Goal: Information Seeking & Learning: Learn about a topic

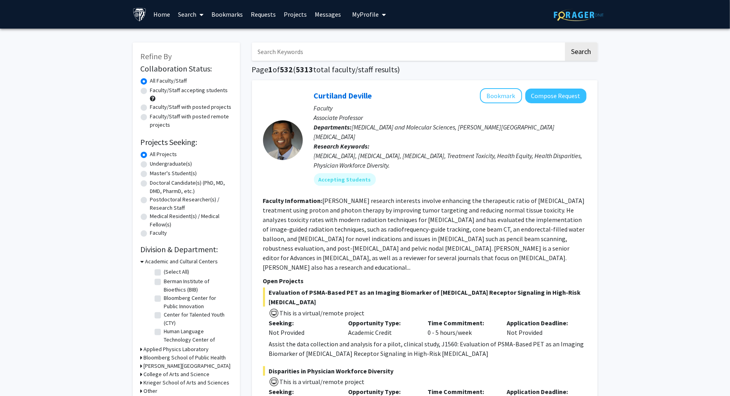
click at [158, 166] on label "Undergraduate(s)" at bounding box center [171, 164] width 42 height 8
click at [155, 165] on input "Undergraduate(s)" at bounding box center [152, 162] width 5 height 5
radio input "true"
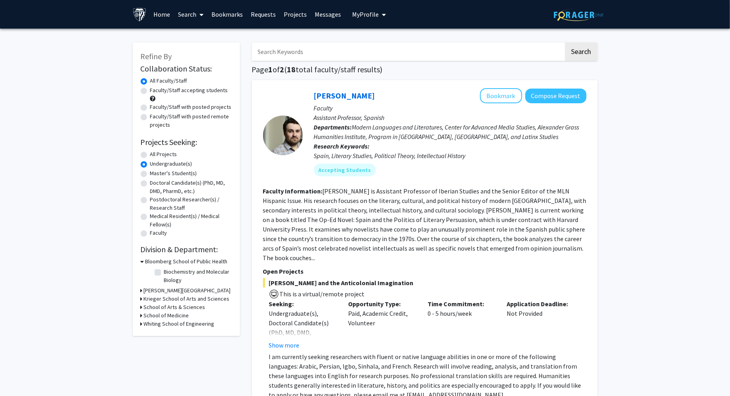
click at [141, 301] on icon at bounding box center [142, 299] width 2 height 8
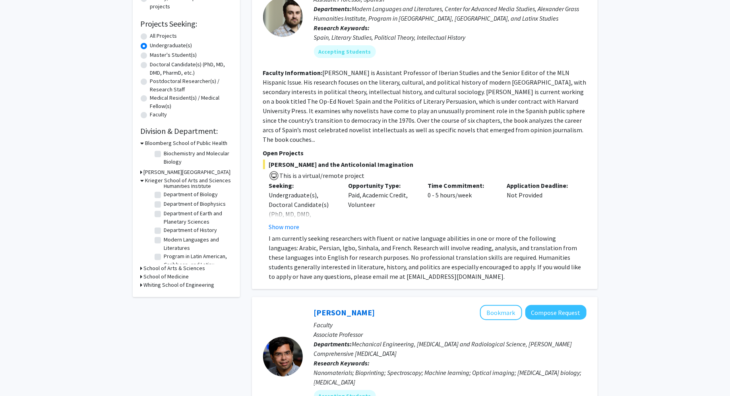
scroll to position [38, 0]
click at [164, 196] on label "Department of Biology" at bounding box center [191, 195] width 54 height 8
click at [164, 196] on input "Department of Biology" at bounding box center [166, 193] width 5 height 5
checkbox input "true"
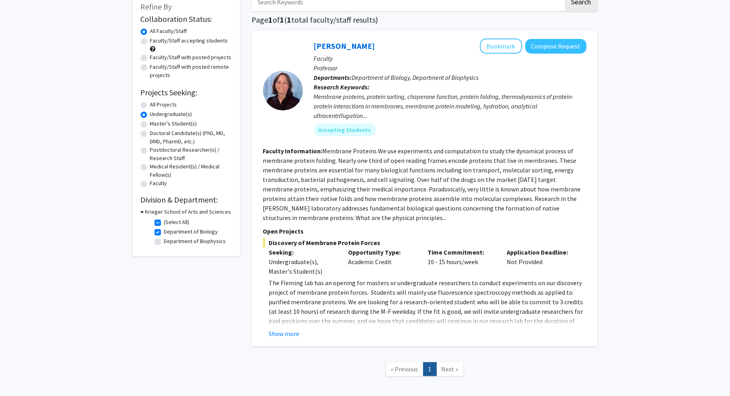
scroll to position [52, 0]
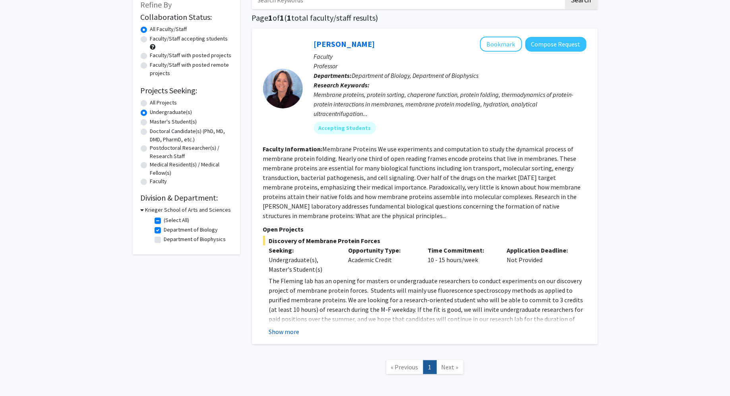
click at [279, 331] on button "Show more" at bounding box center [284, 332] width 31 height 10
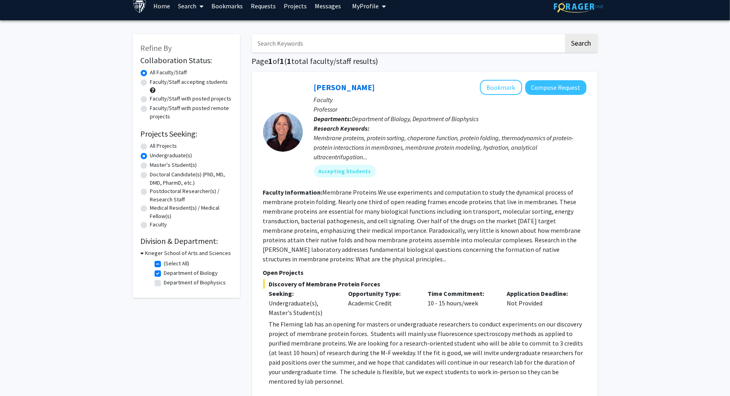
scroll to position [13, 0]
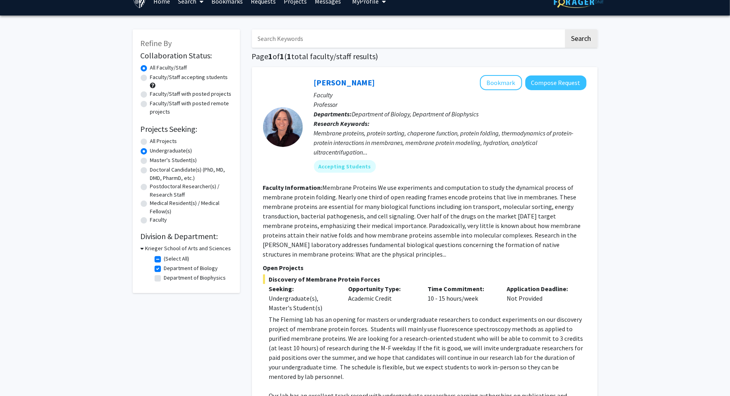
click at [164, 266] on label "Department of Biology" at bounding box center [191, 268] width 54 height 8
click at [164, 266] on input "Department of Biology" at bounding box center [166, 266] width 5 height 5
checkbox input "false"
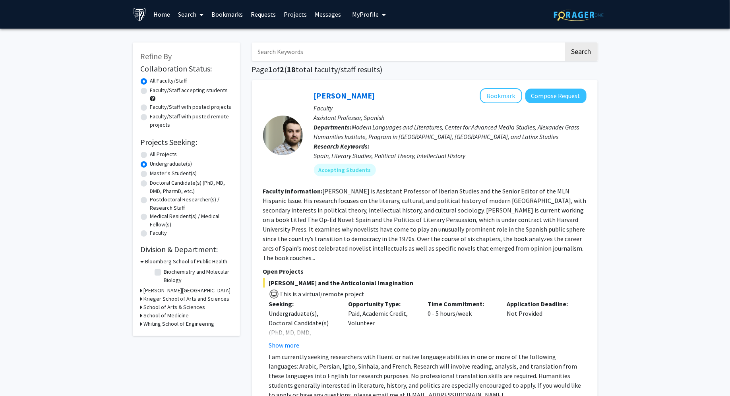
click at [141, 315] on icon at bounding box center [142, 315] width 2 height 8
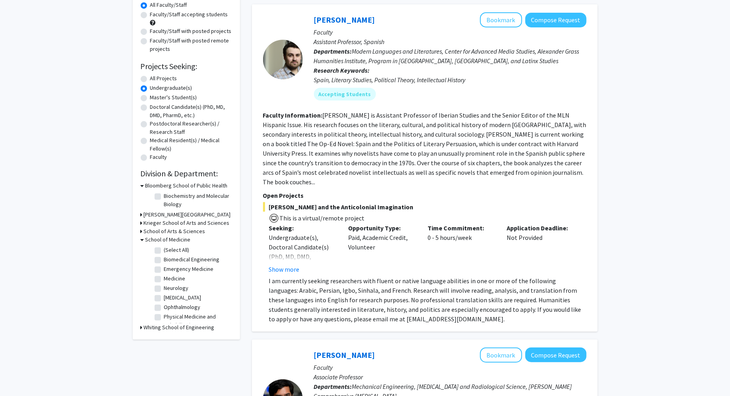
click at [164, 251] on label "(Select All)" at bounding box center [176, 250] width 25 height 8
click at [164, 251] on input "(Select All)" at bounding box center [166, 248] width 5 height 5
checkbox input "true"
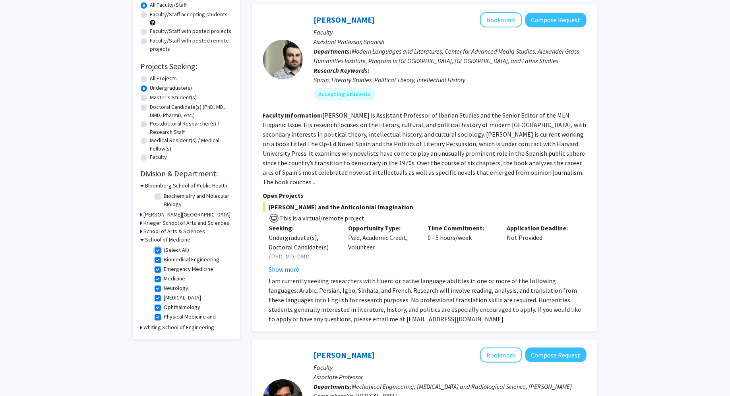
checkbox input "true"
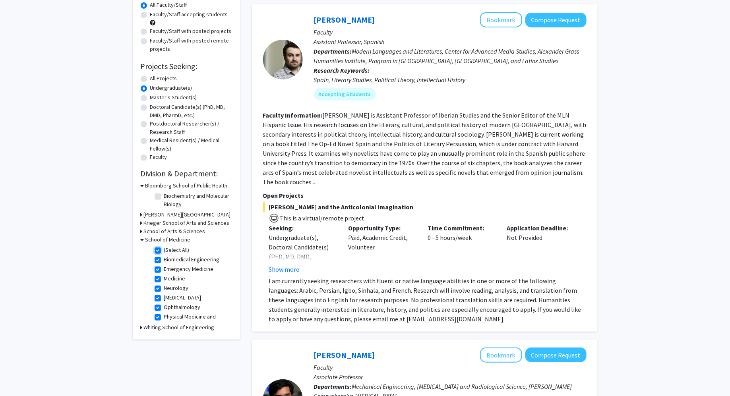
checkbox input "true"
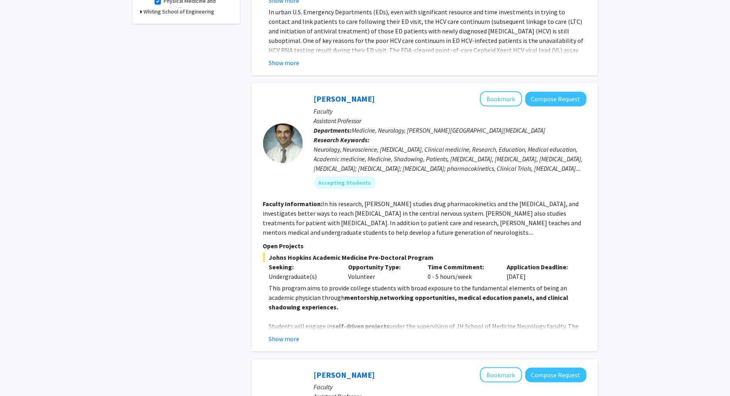
scroll to position [348, 0]
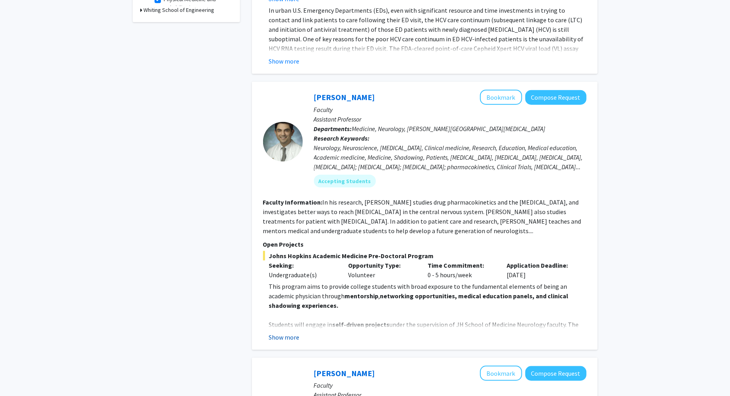
click at [288, 332] on button "Show more" at bounding box center [284, 337] width 31 height 10
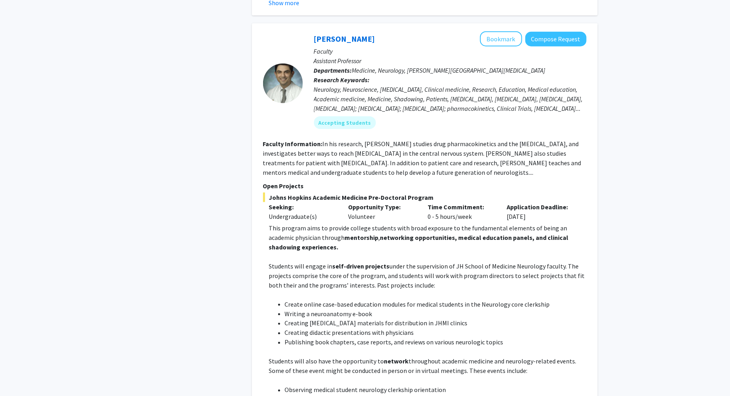
scroll to position [405, 0]
click at [500, 32] on button "Bookmark" at bounding box center [501, 39] width 42 height 15
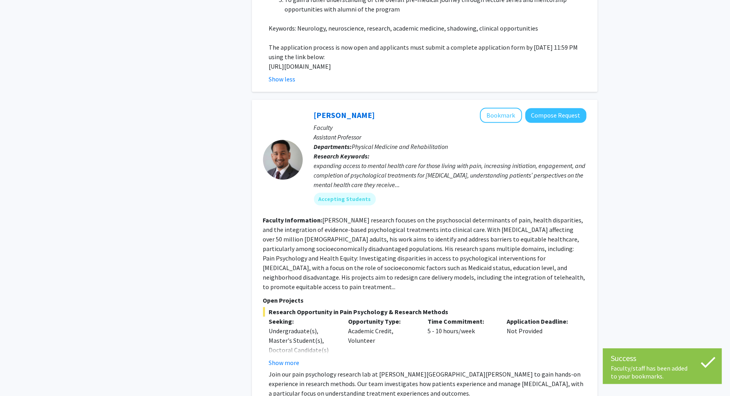
scroll to position [946, 0]
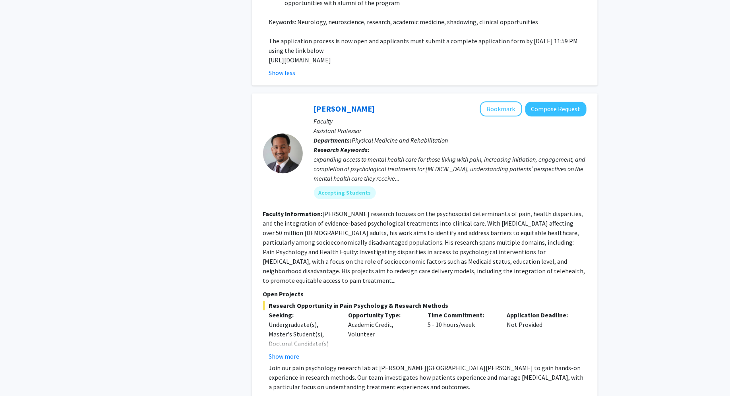
drag, startPoint x: 269, startPoint y: 39, endPoint x: 303, endPoint y: 51, distance: 35.9
click at [303, 55] on p "[URL][DOMAIN_NAME]" at bounding box center [427, 60] width 317 height 10
copy p "[URL][DOMAIN_NAME]"
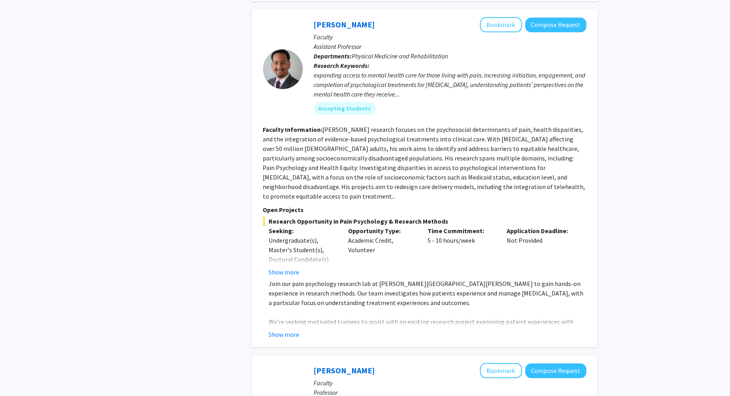
scroll to position [1031, 0]
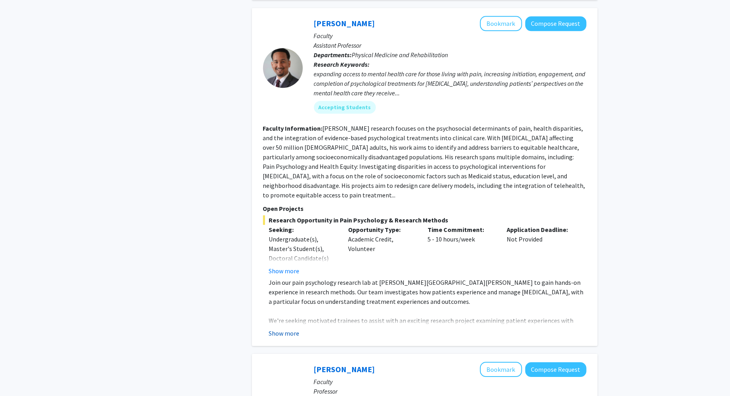
click at [281, 328] on button "Show more" at bounding box center [284, 333] width 31 height 10
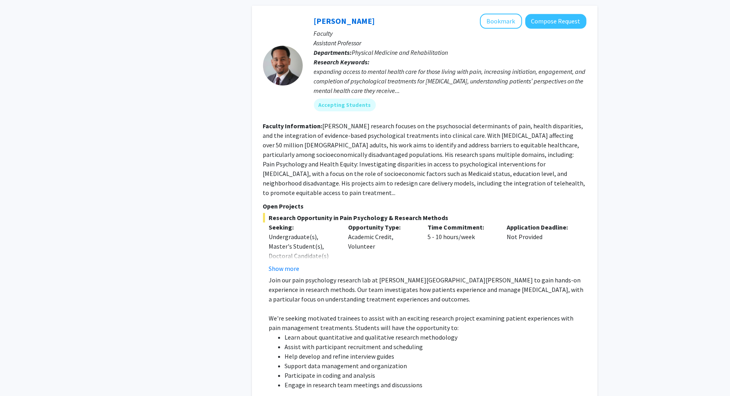
scroll to position [1033, 0]
click at [488, 15] on button "Bookmark" at bounding box center [501, 21] width 42 height 15
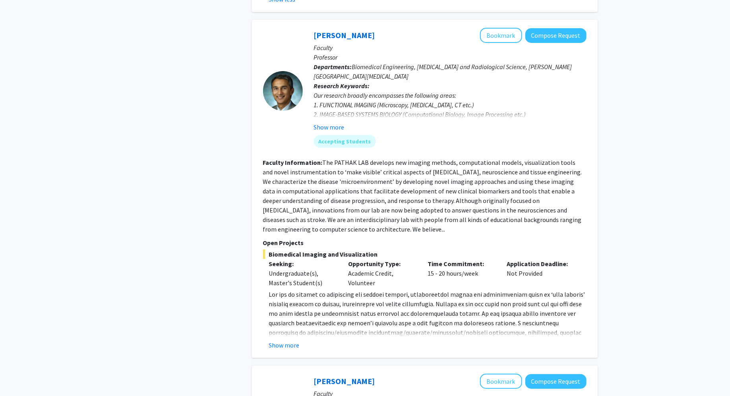
scroll to position [1512, 0]
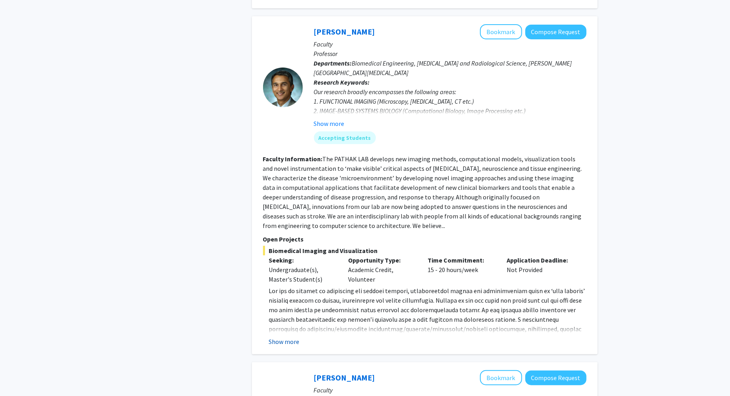
click at [282, 337] on button "Show more" at bounding box center [284, 342] width 31 height 10
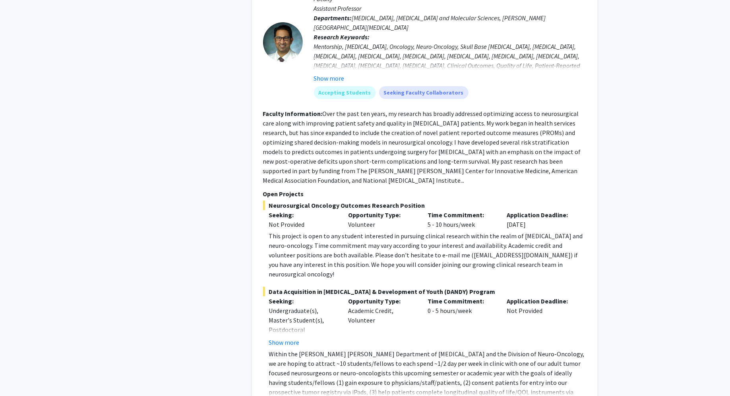
scroll to position [2743, 0]
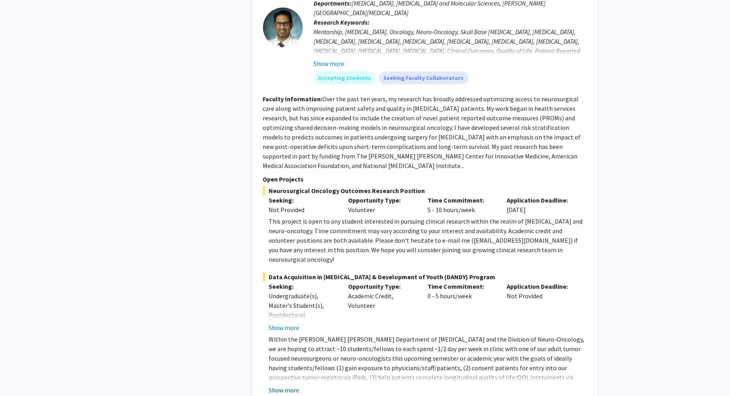
click at [273, 385] on button "Show more" at bounding box center [284, 390] width 31 height 10
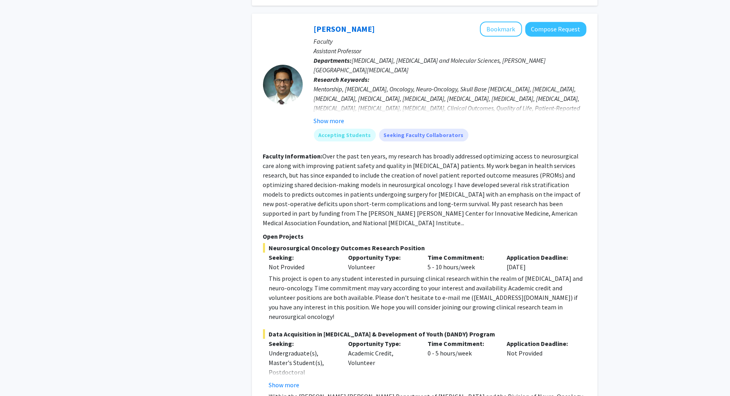
scroll to position [2675, 0]
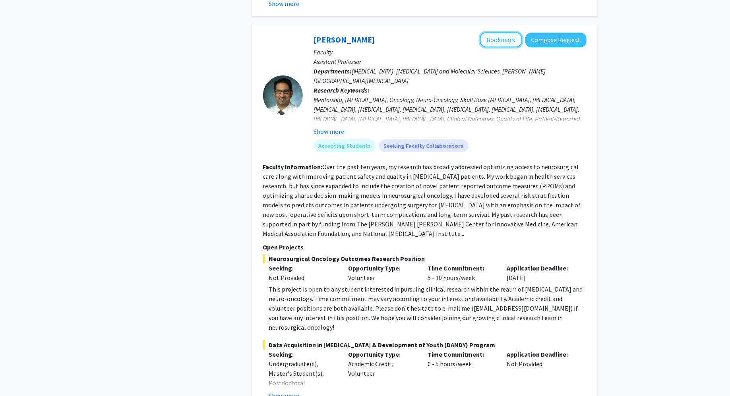
click at [508, 32] on button "Bookmark" at bounding box center [501, 39] width 42 height 15
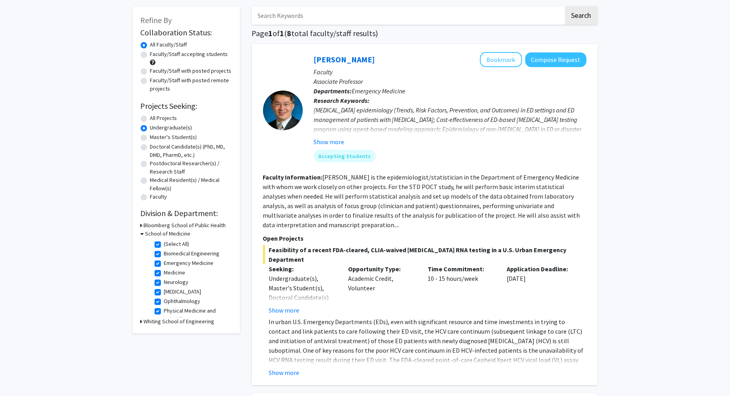
scroll to position [0, 0]
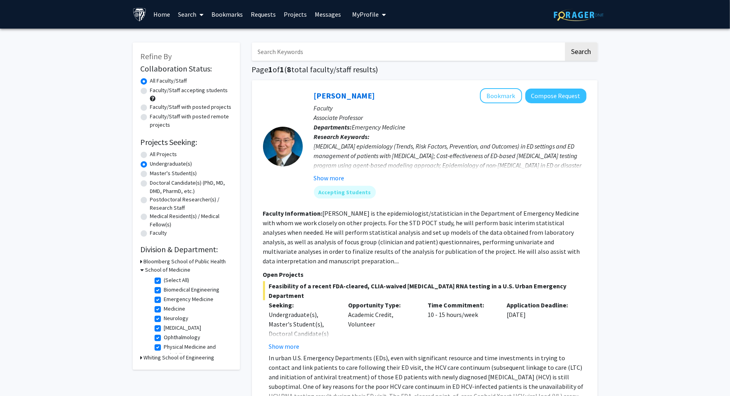
click at [164, 280] on label "(Select All)" at bounding box center [176, 280] width 25 height 8
click at [164, 280] on input "(Select All)" at bounding box center [166, 278] width 5 height 5
checkbox input "false"
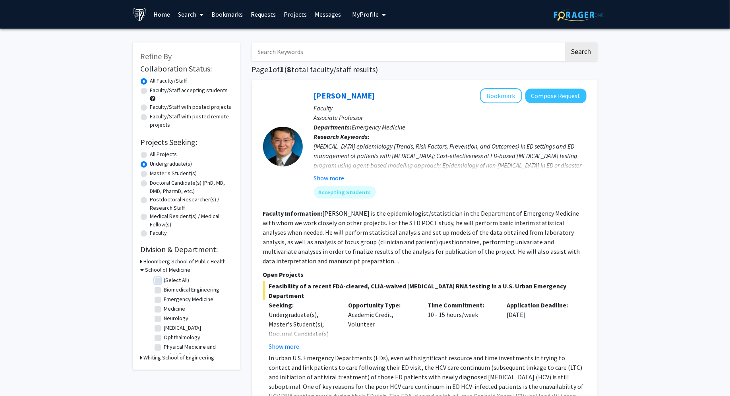
checkbox input "false"
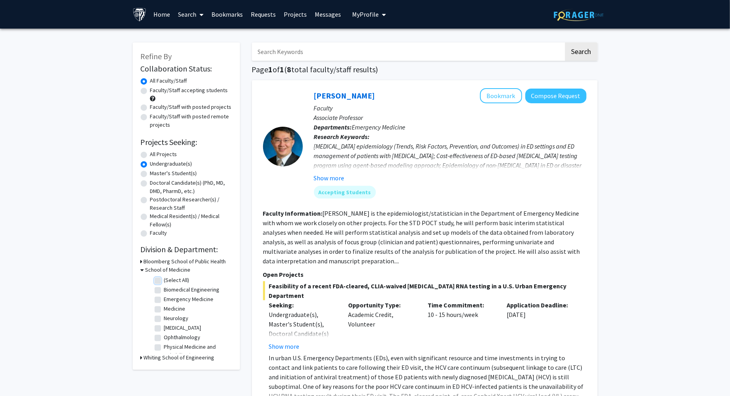
checkbox input "false"
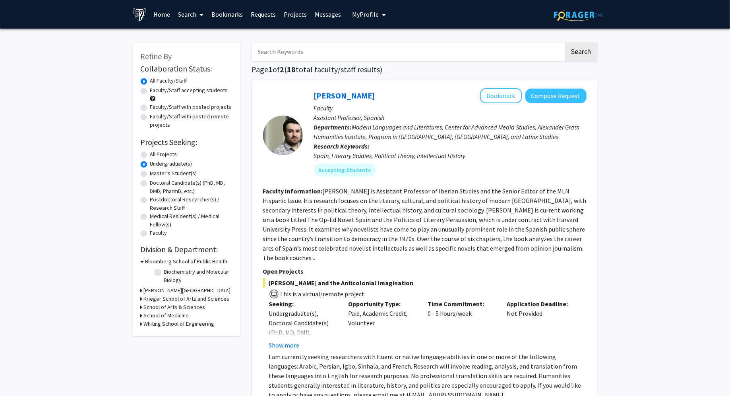
click at [150, 155] on label "All Projects" at bounding box center [163, 154] width 27 height 8
click at [150, 155] on input "All Projects" at bounding box center [152, 152] width 5 height 5
radio input "true"
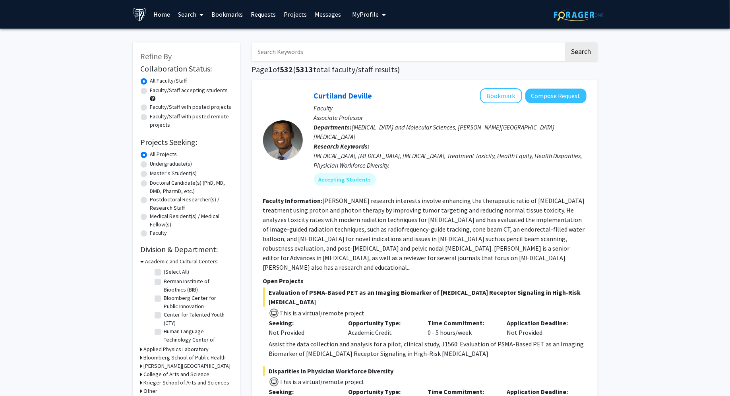
click at [321, 50] on input "Search Keywords" at bounding box center [408, 51] width 312 height 18
type input "anesthesia"
click at [565, 42] on button "Search" at bounding box center [581, 51] width 33 height 18
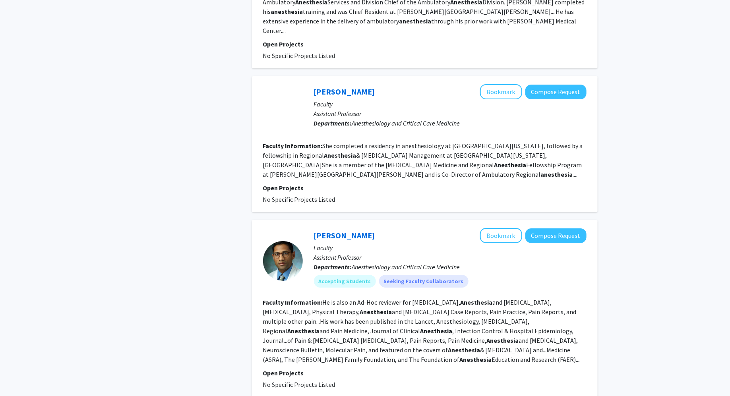
scroll to position [1381, 0]
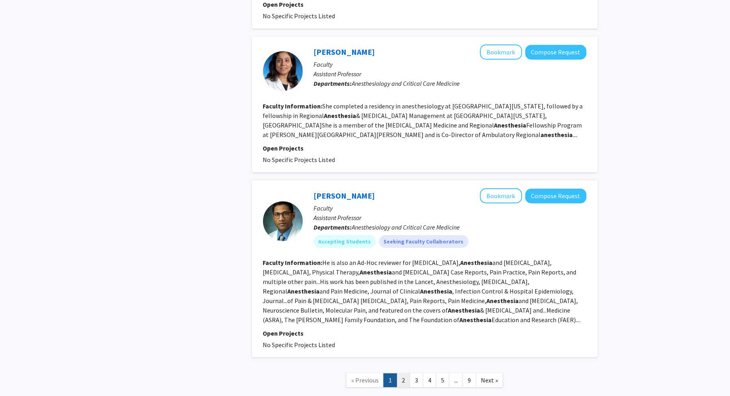
click at [403, 373] on link "2" at bounding box center [403, 380] width 14 height 14
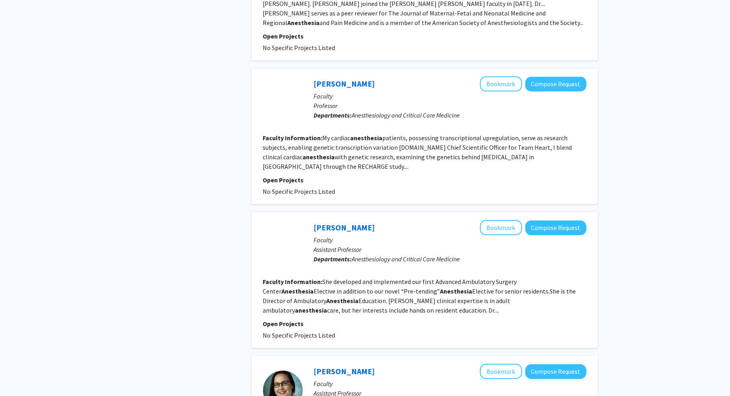
scroll to position [1238, 0]
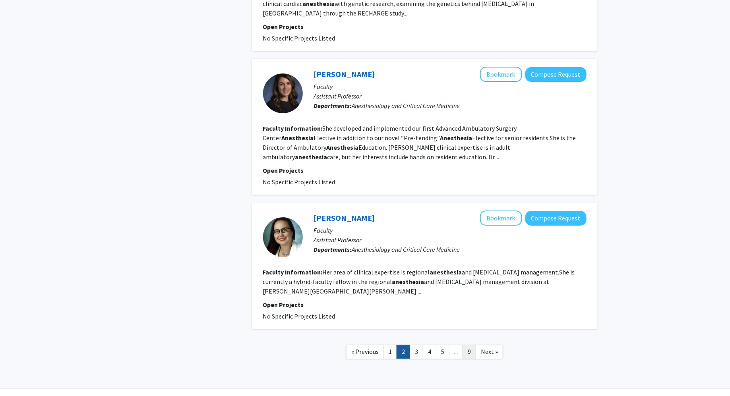
click at [468, 345] on link "9" at bounding box center [469, 352] width 14 height 14
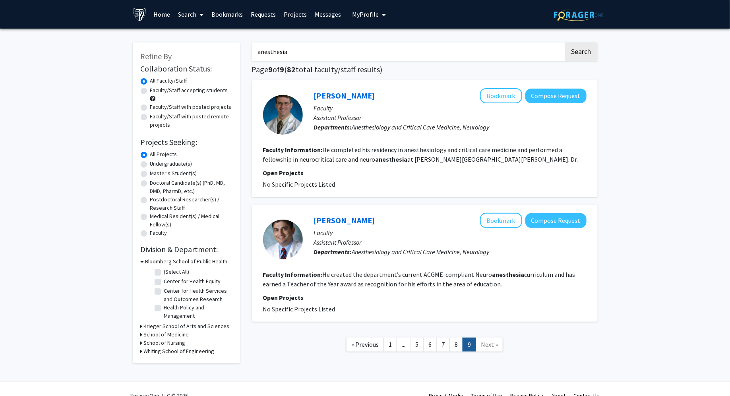
click at [429, 51] on input "anesthesia" at bounding box center [408, 51] width 312 height 18
click at [565, 42] on button "Search" at bounding box center [581, 51] width 33 height 18
